Goal: Find specific page/section: Find specific page/section

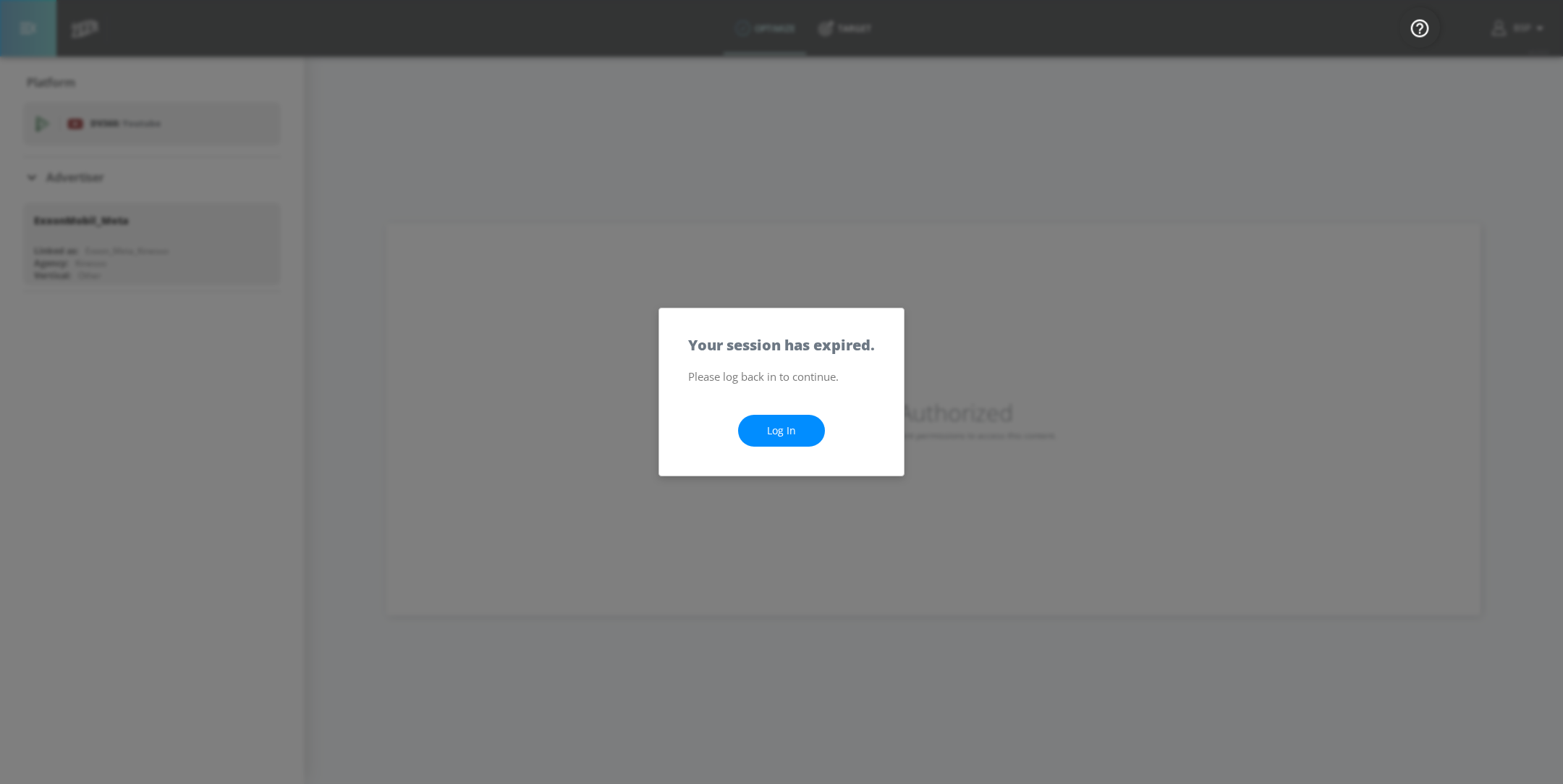
drag, startPoint x: 0, startPoint y: 0, endPoint x: 792, endPoint y: 433, distance: 902.6
click at [792, 433] on link "Log In" at bounding box center [782, 431] width 87 height 33
